Goal: Task Accomplishment & Management: Use online tool/utility

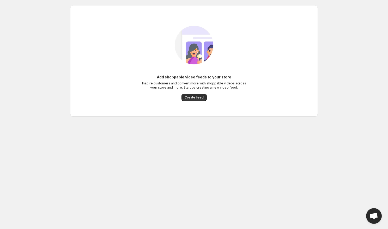
click at [187, 93] on div "Add shoppable video feeds to your store Inspire customers and convert more with…" at bounding box center [194, 88] width 104 height 27
click at [192, 97] on span "Create feed" at bounding box center [194, 97] width 19 height 4
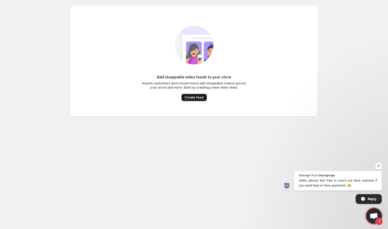
click at [198, 98] on span "Create feed" at bounding box center [194, 97] width 19 height 4
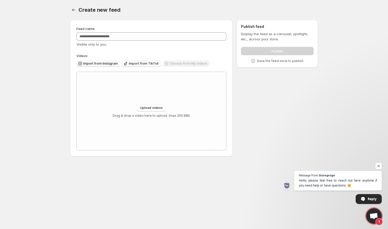
click at [111, 64] on span "Import from Instagram" at bounding box center [100, 64] width 35 height 4
click at [110, 63] on span "Import from Instagram" at bounding box center [100, 64] width 35 height 4
click at [105, 62] on span "Import from Instagram" at bounding box center [100, 64] width 35 height 4
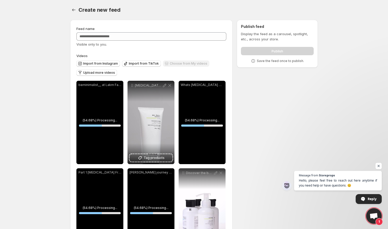
scroll to position [34, 0]
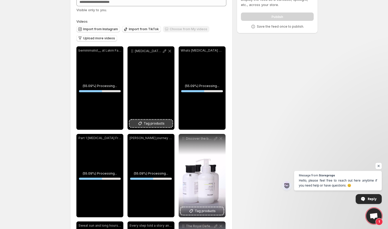
click at [151, 127] on button "Tag products" at bounding box center [151, 123] width 43 height 7
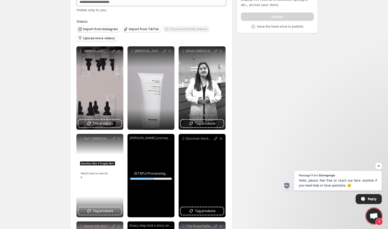
scroll to position [53, 0]
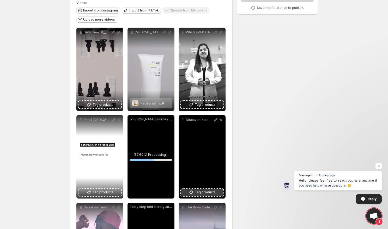
click at [201, 190] on span "Tag products" at bounding box center [205, 192] width 21 height 5
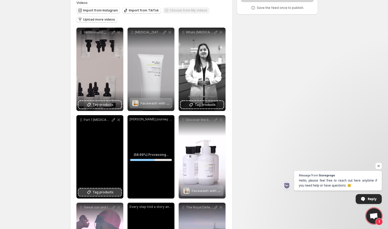
click at [107, 192] on span "Tag products" at bounding box center [103, 192] width 21 height 5
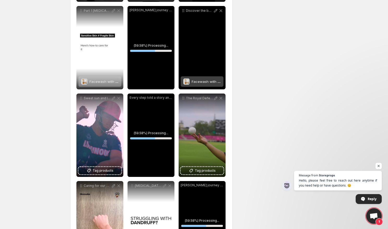
scroll to position [198, 0]
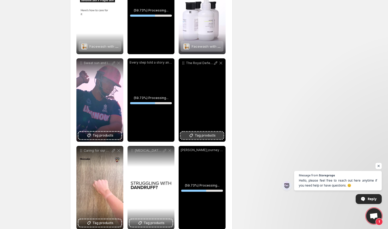
click at [197, 135] on span "Tag products" at bounding box center [205, 135] width 21 height 5
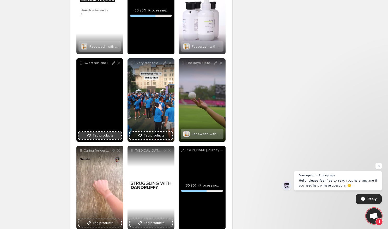
click at [98, 134] on span "Tag products" at bounding box center [103, 135] width 21 height 5
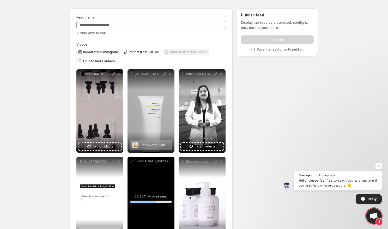
scroll to position [0, 0]
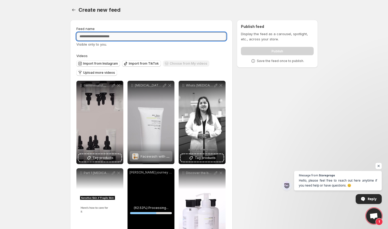
click at [178, 32] on input "Feed name" at bounding box center [151, 36] width 150 height 8
type input "**********"
click at [278, 81] on div "**********" at bounding box center [192, 228] width 252 height 424
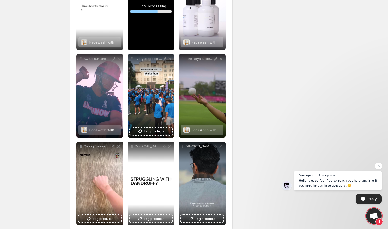
scroll to position [211, 0]
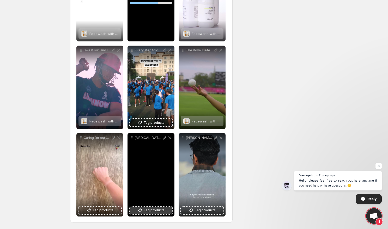
click at [151, 212] on span "Tag products" at bounding box center [154, 210] width 21 height 5
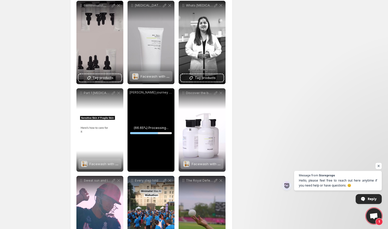
scroll to position [0, 0]
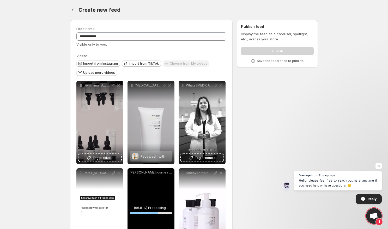
click at [255, 104] on div "**********" at bounding box center [192, 228] width 252 height 424
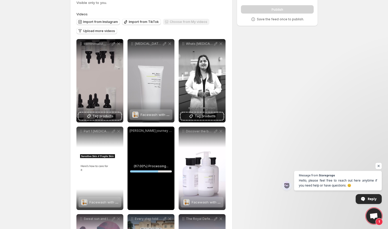
scroll to position [42, 0]
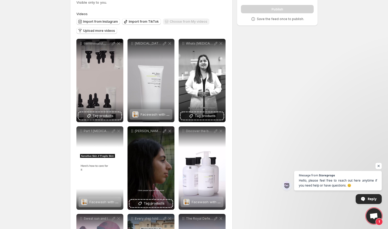
click at [267, 40] on div "**********" at bounding box center [192, 186] width 252 height 424
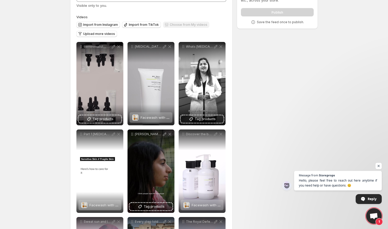
scroll to position [0, 0]
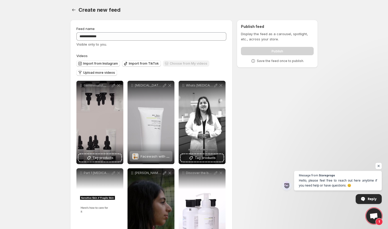
click at [168, 53] on label "Videos" at bounding box center [151, 55] width 150 height 5
click at [244, 56] on div "Display the feed as a carousel, spotlight, etc., across your store. Publish Sav…" at bounding box center [277, 47] width 73 height 32
click at [246, 55] on div "Publish" at bounding box center [277, 50] width 73 height 10
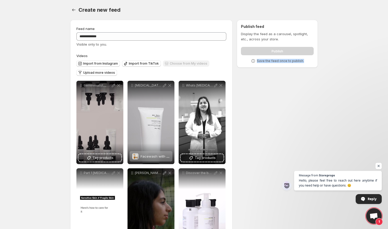
click at [246, 55] on div "Publish" at bounding box center [277, 50] width 73 height 10
click at [249, 57] on div "Display the feed as a carousel, spotlight, etc., across your store. Publish Sav…" at bounding box center [277, 47] width 73 height 32
click at [249, 48] on div "Publish" at bounding box center [277, 50] width 73 height 10
click at [380, 166] on span "Open chat" at bounding box center [379, 166] width 7 height 7
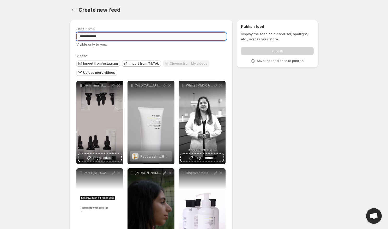
click at [127, 37] on input "**********" at bounding box center [151, 36] width 150 height 8
click at [127, 46] on div "Visible only to you." at bounding box center [151, 44] width 150 height 5
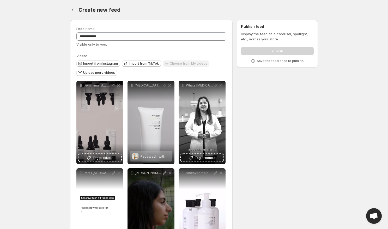
click at [273, 55] on div "Publish" at bounding box center [277, 50] width 73 height 10
click at [264, 60] on p "Save the feed once to publish." at bounding box center [280, 61] width 47 height 4
click at [255, 60] on icon at bounding box center [253, 61] width 4 height 4
click at [255, 60] on icon at bounding box center [253, 60] width 5 height 5
click at [235, 18] on div "Create new feed. This page is ready Create new feed" at bounding box center [194, 10] width 248 height 20
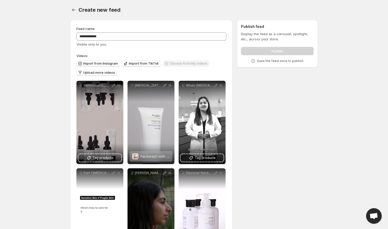
click at [160, 49] on div "**********" at bounding box center [151, 226] width 150 height 401
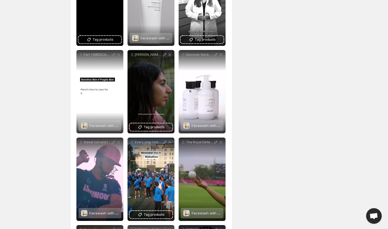
scroll to position [211, 0]
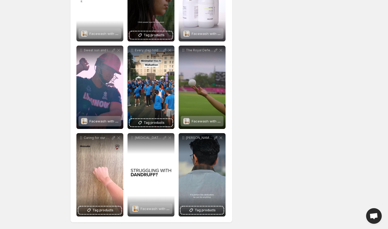
click at [267, 116] on div "**********" at bounding box center [192, 17] width 252 height 424
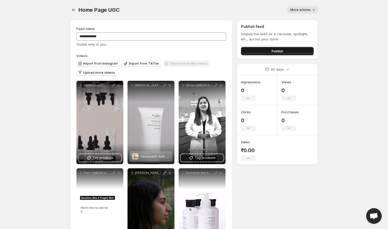
click at [260, 51] on button "Publish" at bounding box center [277, 51] width 73 height 8
click at [296, 51] on button "Publish" at bounding box center [277, 51] width 73 height 8
